Goal: Check status

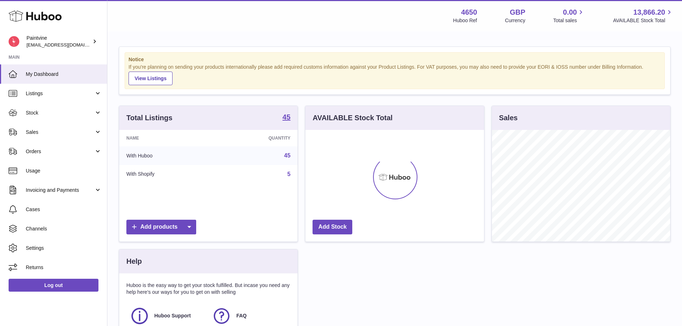
scroll to position [112, 179]
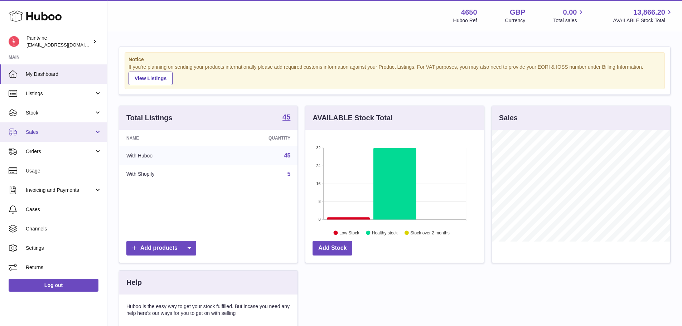
click at [75, 132] on span "Sales" at bounding box center [60, 132] width 68 height 7
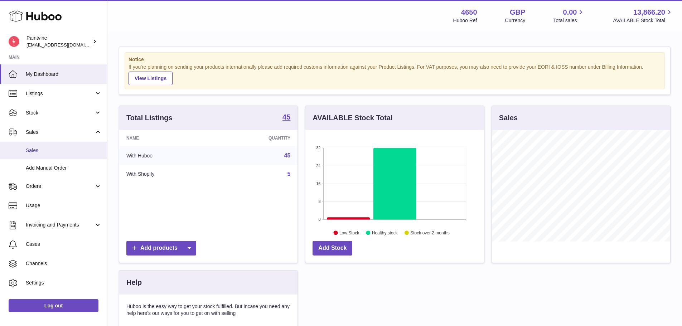
click at [57, 149] on span "Sales" at bounding box center [64, 150] width 76 height 7
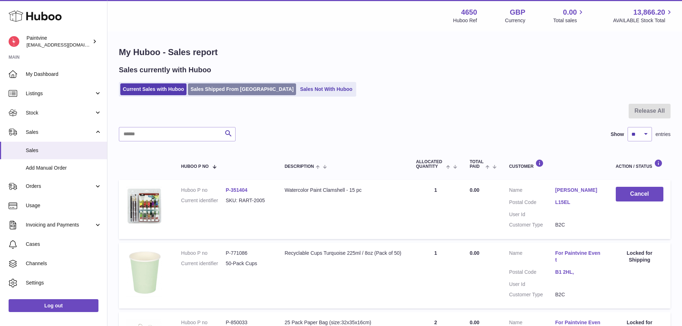
click at [228, 87] on link "Sales Shipped From [GEOGRAPHIC_DATA]" at bounding box center [242, 89] width 108 height 12
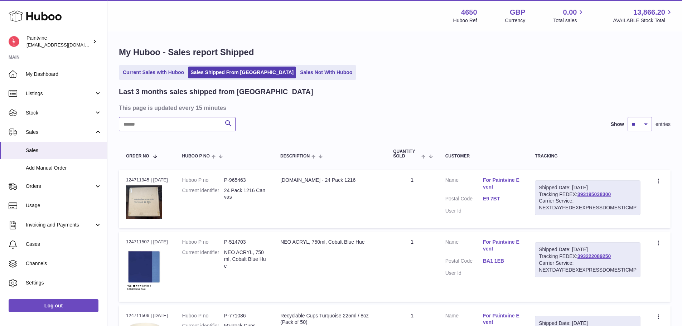
click at [195, 129] on input "text" at bounding box center [177, 124] width 117 height 14
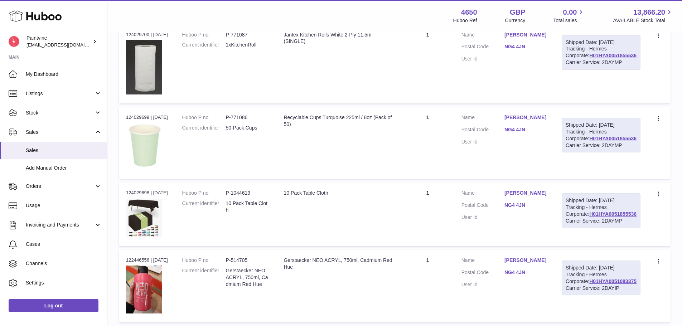
scroll to position [317, 0]
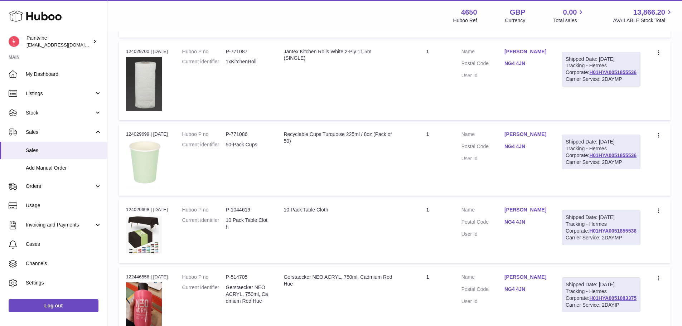
type input "******"
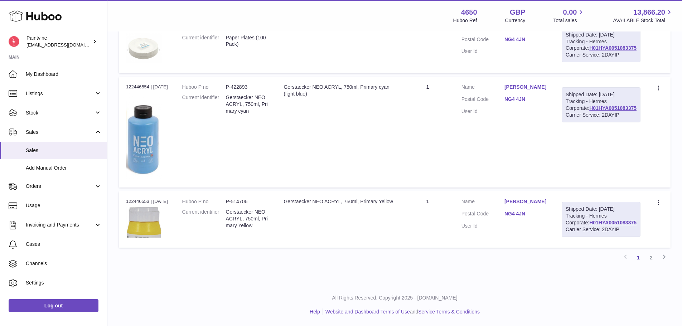
scroll to position [758, 0]
click at [655, 258] on link "2" at bounding box center [651, 257] width 13 height 13
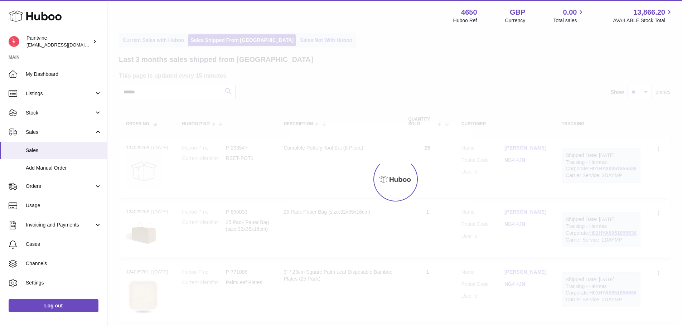
scroll to position [1, 0]
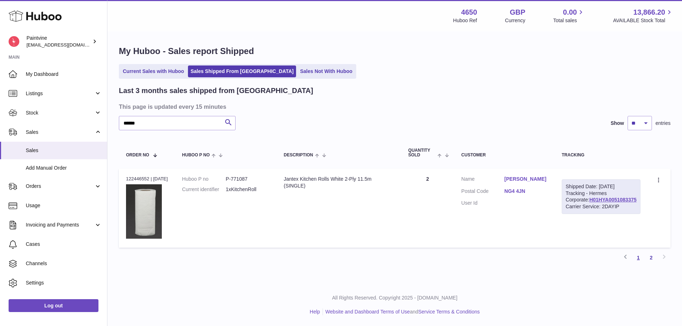
click at [640, 259] on link "1" at bounding box center [638, 257] width 13 height 13
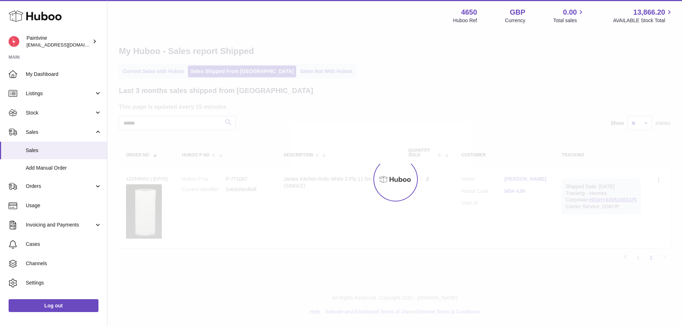
scroll to position [32, 0]
